Goal: Information Seeking & Learning: Compare options

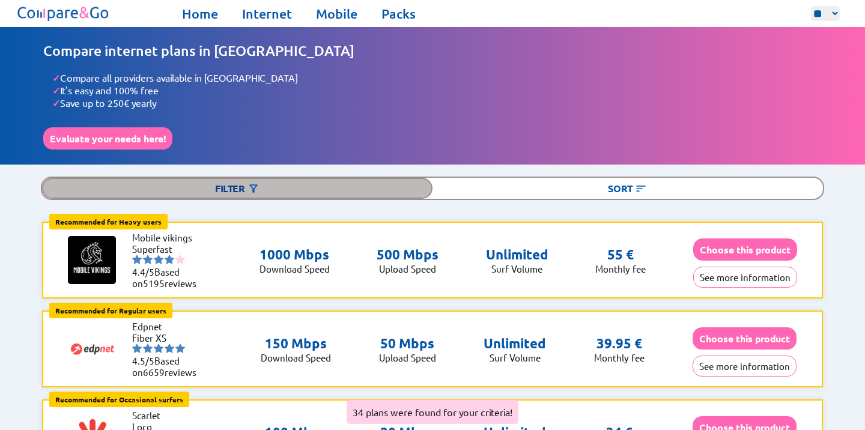
click at [261, 184] on div "Filter" at bounding box center [237, 188] width 391 height 21
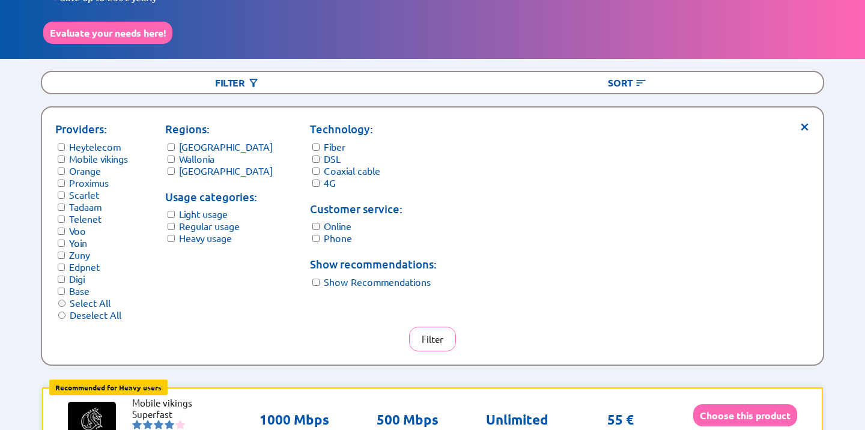
scroll to position [101, 0]
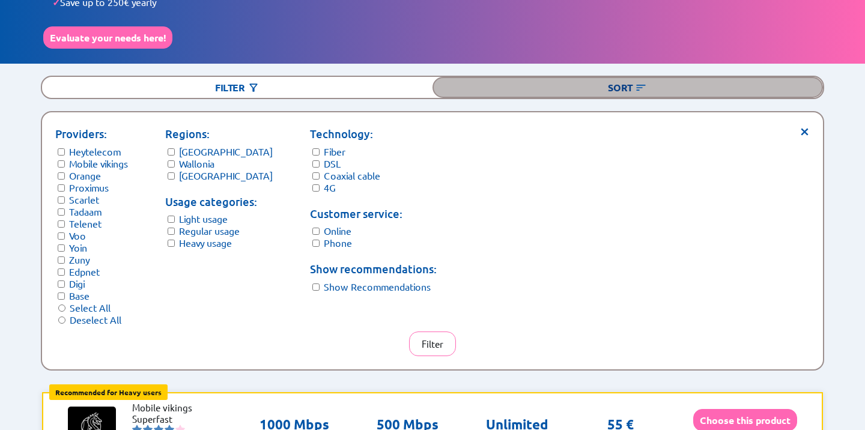
click at [681, 77] on div "Sort" at bounding box center [628, 87] width 391 height 21
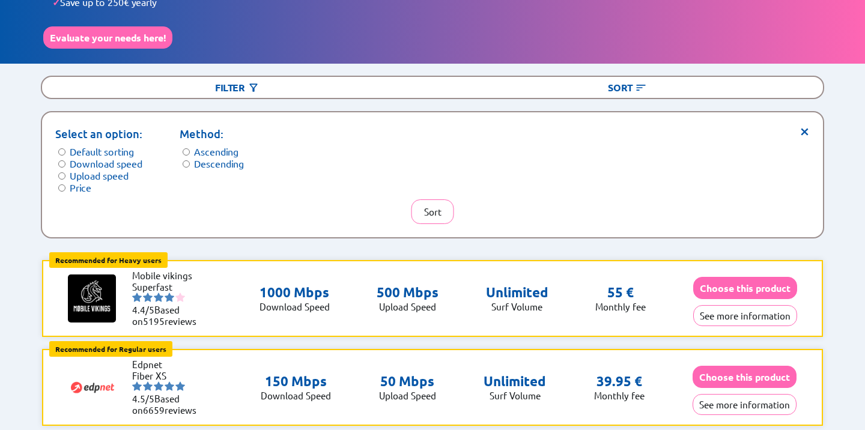
click at [55, 179] on form "Select an option: Default sorting Download speed Upload speed Price" at bounding box center [98, 160] width 87 height 68
click at [428, 211] on button "Sort" at bounding box center [433, 212] width 43 height 25
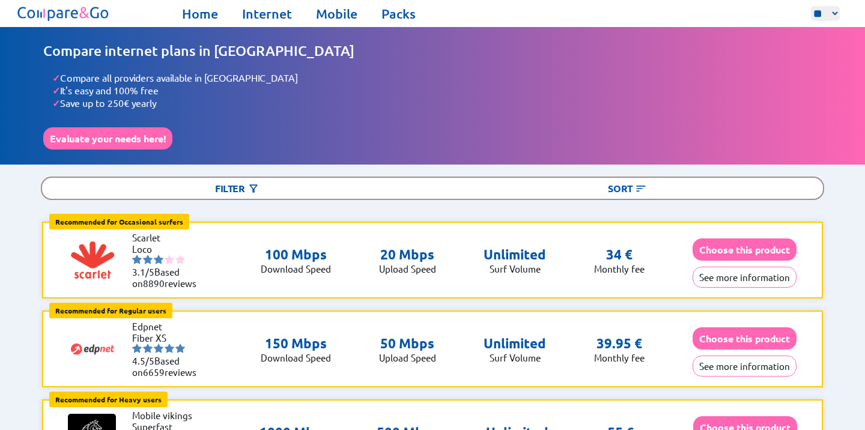
scroll to position [0, 0]
click at [262, 14] on link "Internet" at bounding box center [267, 13] width 50 height 17
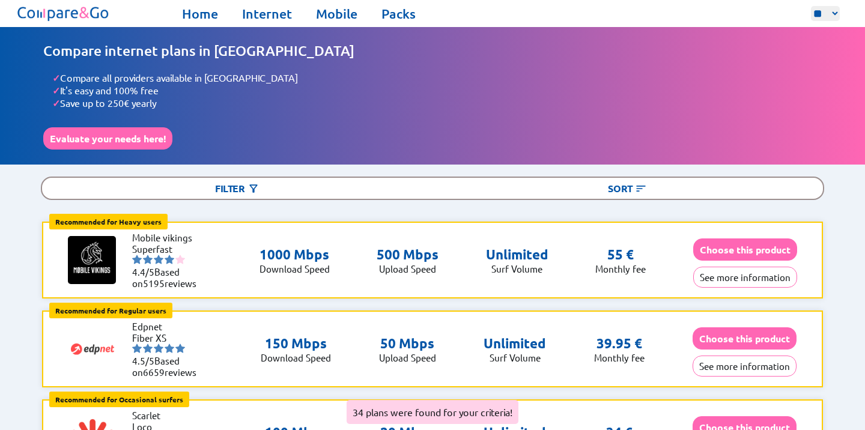
click at [252, 177] on div "Filter Sort" at bounding box center [433, 188] width 784 height 23
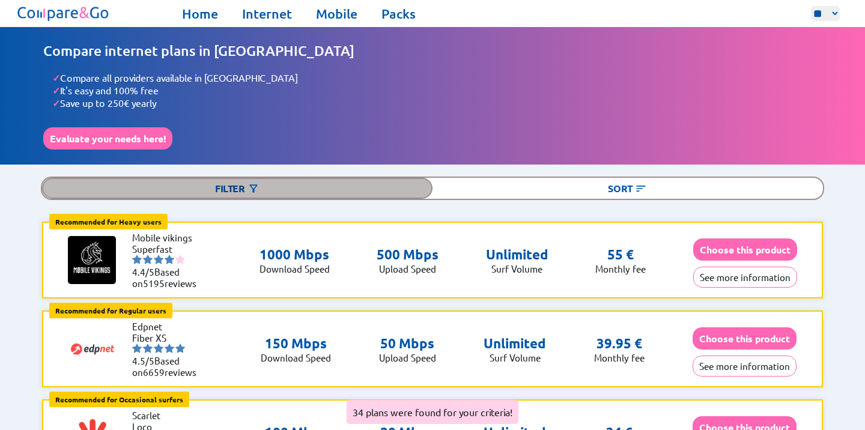
click at [248, 183] on img at bounding box center [254, 189] width 12 height 12
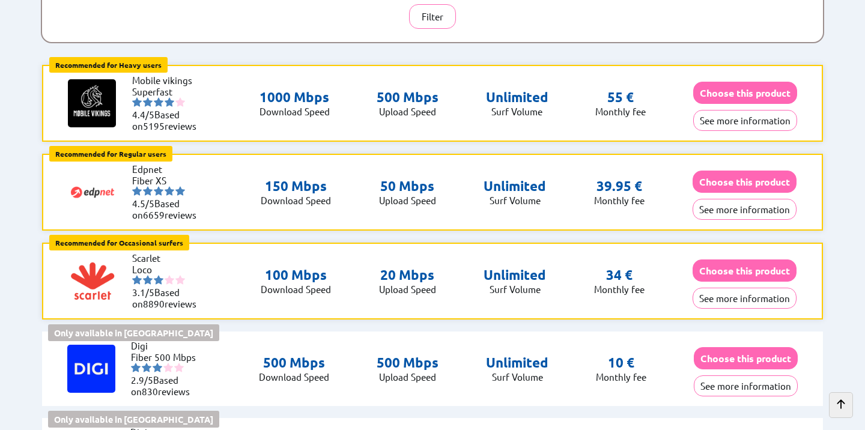
scroll to position [431, 0]
